Goal: Obtain resource: Obtain resource

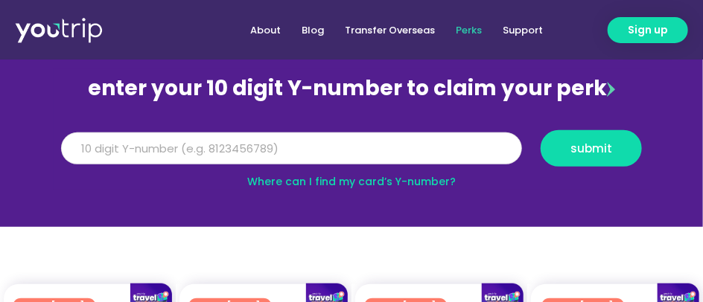
click at [371, 141] on input "Y Number" at bounding box center [291, 149] width 461 height 33
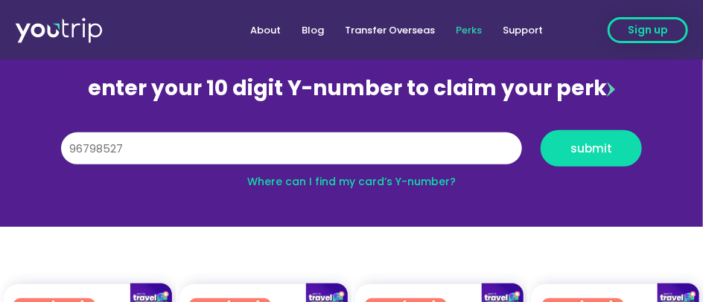
click at [637, 27] on span "Sign up" at bounding box center [648, 30] width 40 height 16
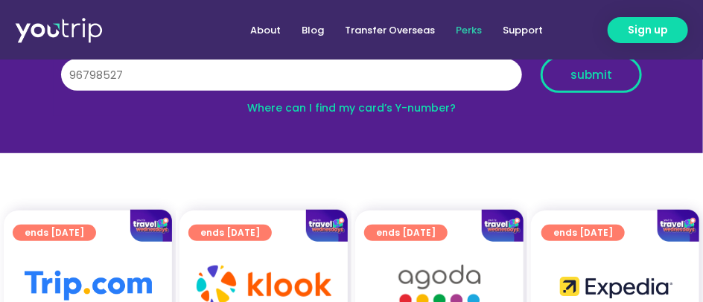
click at [574, 73] on span "submit" at bounding box center [591, 74] width 42 height 11
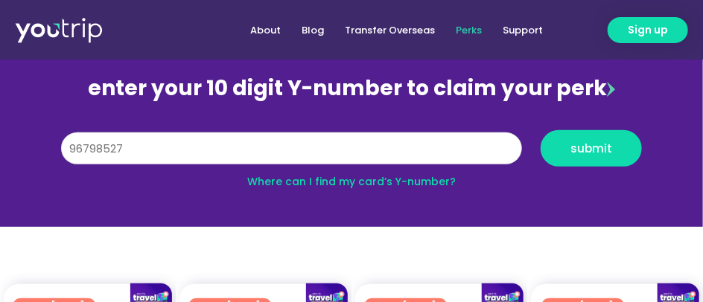
scroll to position [149, 0]
click at [119, 146] on input "96798527" at bounding box center [291, 149] width 461 height 33
click at [135, 148] on input "96798527" at bounding box center [291, 149] width 461 height 33
drag, startPoint x: 135, startPoint y: 154, endPoint x: -3, endPoint y: 154, distance: 138.5
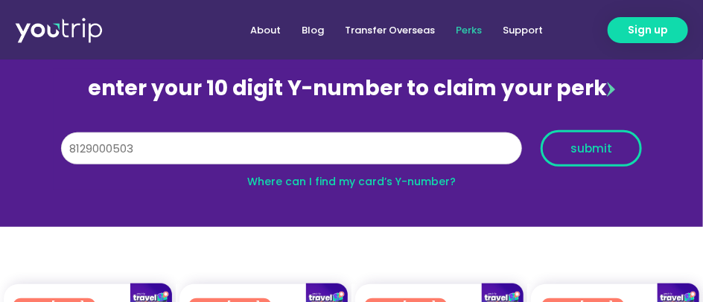
type input "8129000503"
click at [575, 147] on span "submit" at bounding box center [591, 148] width 42 height 11
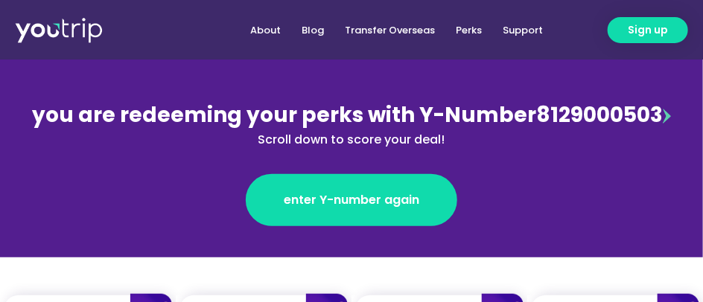
scroll to position [149, 0]
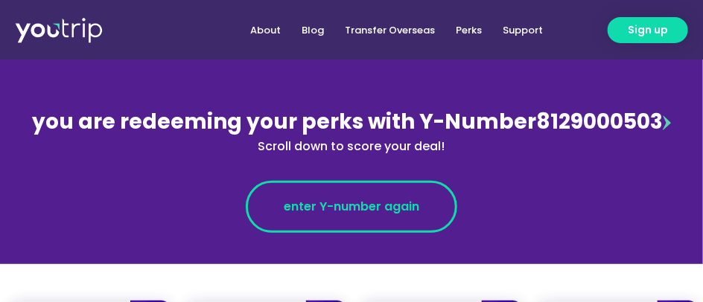
click at [371, 214] on span "enter Y-number again" at bounding box center [351, 207] width 135 height 18
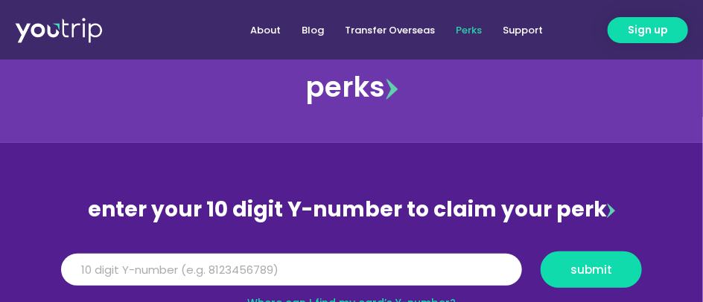
scroll to position [74, 0]
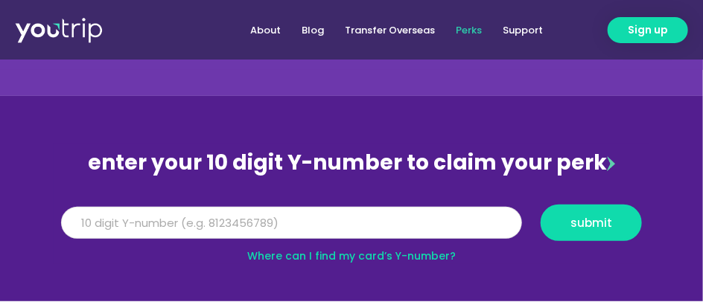
click at [344, 216] on input "Y Number" at bounding box center [291, 223] width 461 height 33
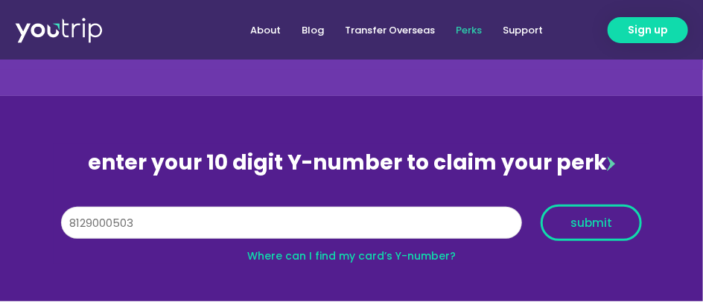
type input "8129000503"
click at [576, 226] on span "submit" at bounding box center [591, 222] width 42 height 11
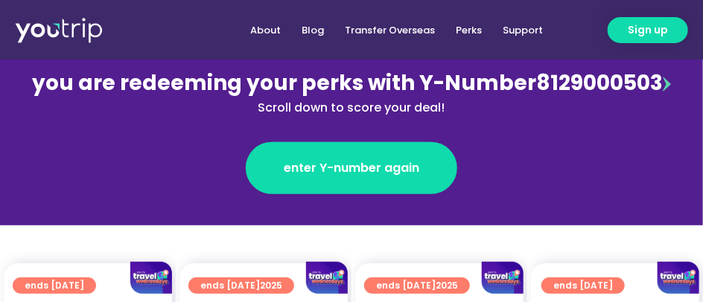
scroll to position [149, 0]
